Goal: Transaction & Acquisition: Purchase product/service

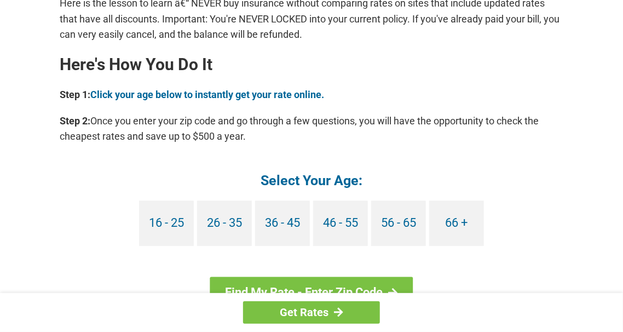
scroll to position [964, 0]
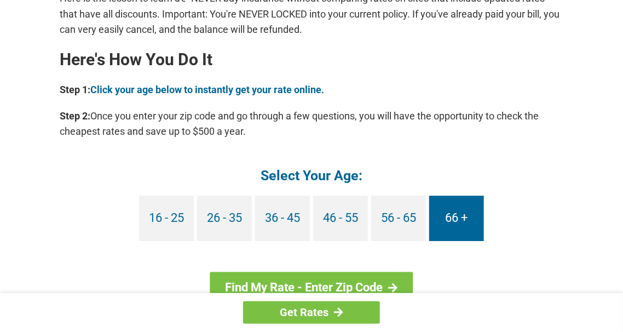
click at [460, 218] on link "66 +" at bounding box center [456, 218] width 55 height 45
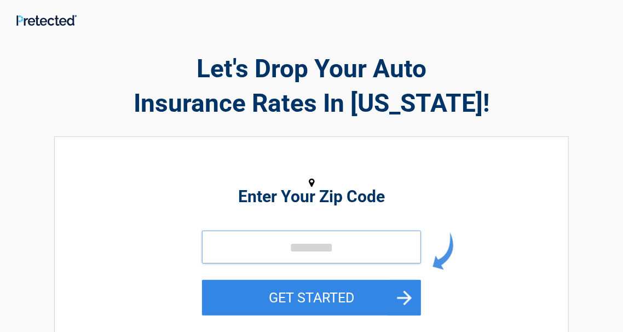
click at [280, 245] on input "tel" at bounding box center [311, 247] width 219 height 33
type input "*****"
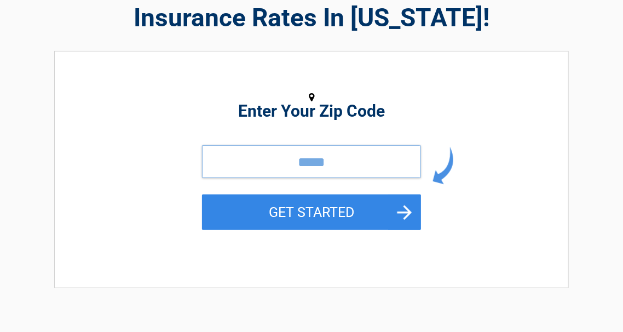
scroll to position [88, 0]
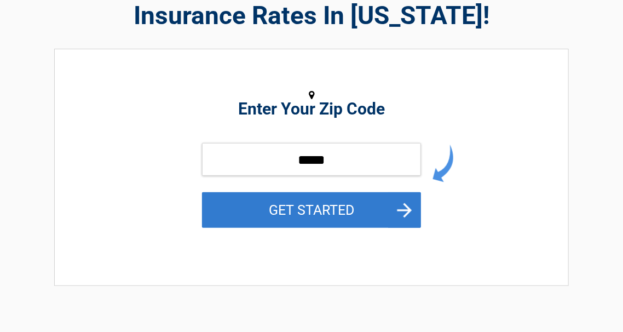
click at [297, 209] on button "GET STARTED" at bounding box center [311, 210] width 219 height 36
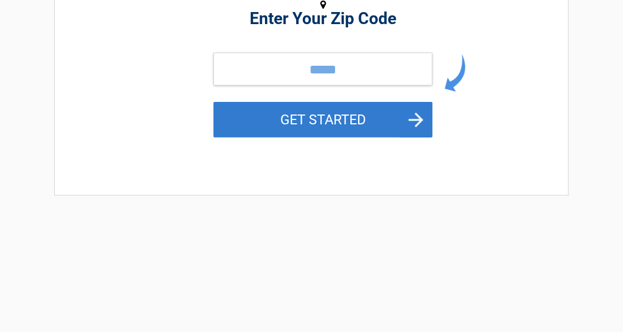
scroll to position [0, 0]
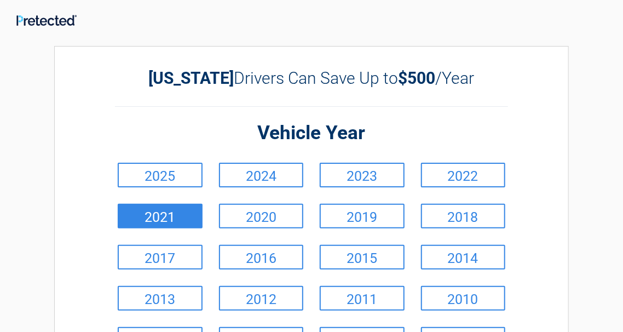
click at [163, 215] on link "2021" at bounding box center [160, 216] width 85 height 25
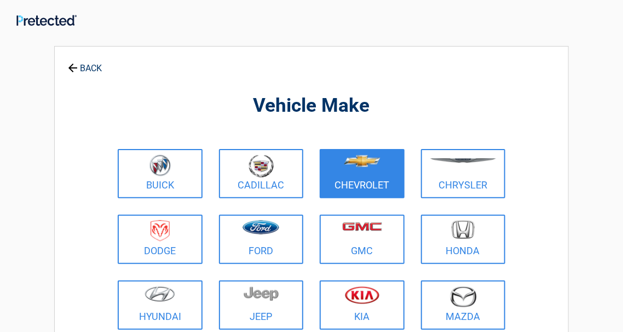
click at [359, 171] on figure at bounding box center [362, 166] width 72 height 25
